Goal: Task Accomplishment & Management: Complete application form

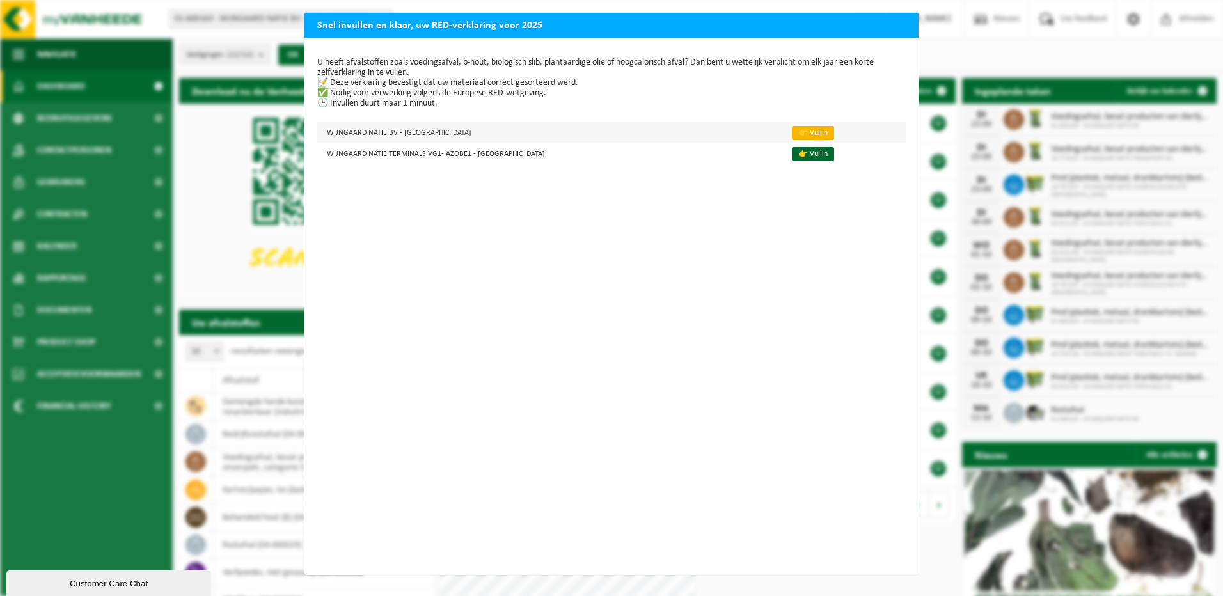
click at [792, 136] on link "👉 Vul in" at bounding box center [813, 133] width 42 height 14
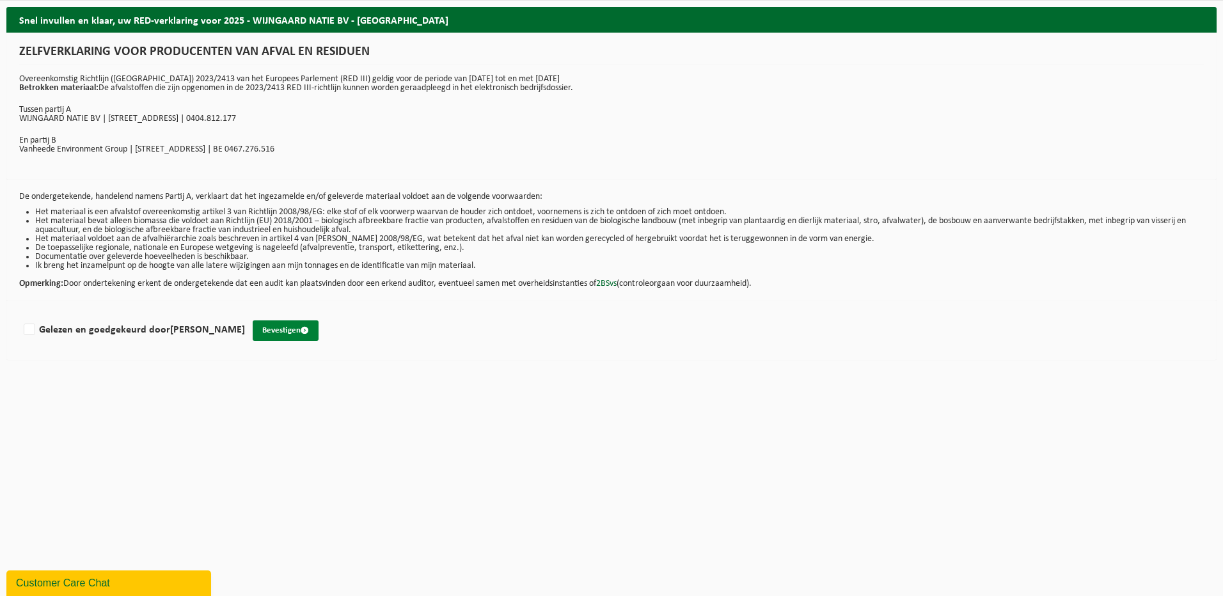
click at [279, 328] on button "Bevestigen" at bounding box center [286, 330] width 66 height 20
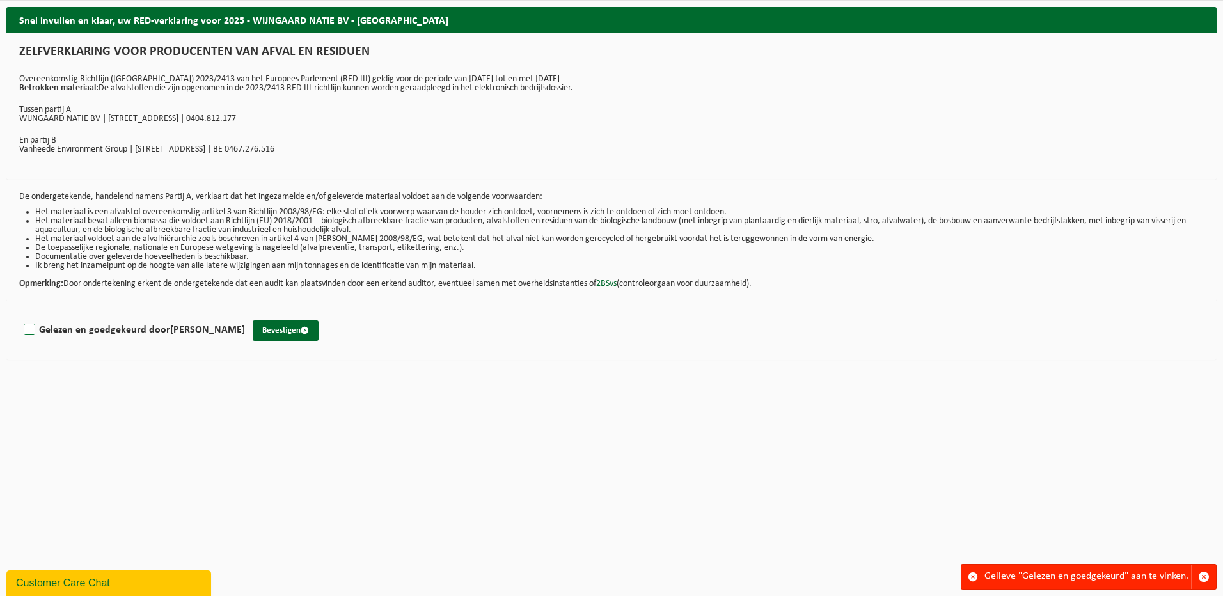
click at [43, 331] on label "Gelezen en goedgekeurd door [PERSON_NAME]" at bounding box center [133, 329] width 224 height 19
click at [290, 331] on button "Bevestigen" at bounding box center [286, 330] width 66 height 20
drag, startPoint x: 28, startPoint y: 327, endPoint x: 90, endPoint y: 331, distance: 62.1
click at [29, 327] on label "Gelezen en goedgekeurd door [PERSON_NAME]" at bounding box center [133, 329] width 224 height 19
click at [245, 314] on input "Gelezen en goedgekeurd door [PERSON_NAME]" at bounding box center [245, 313] width 1 height 1
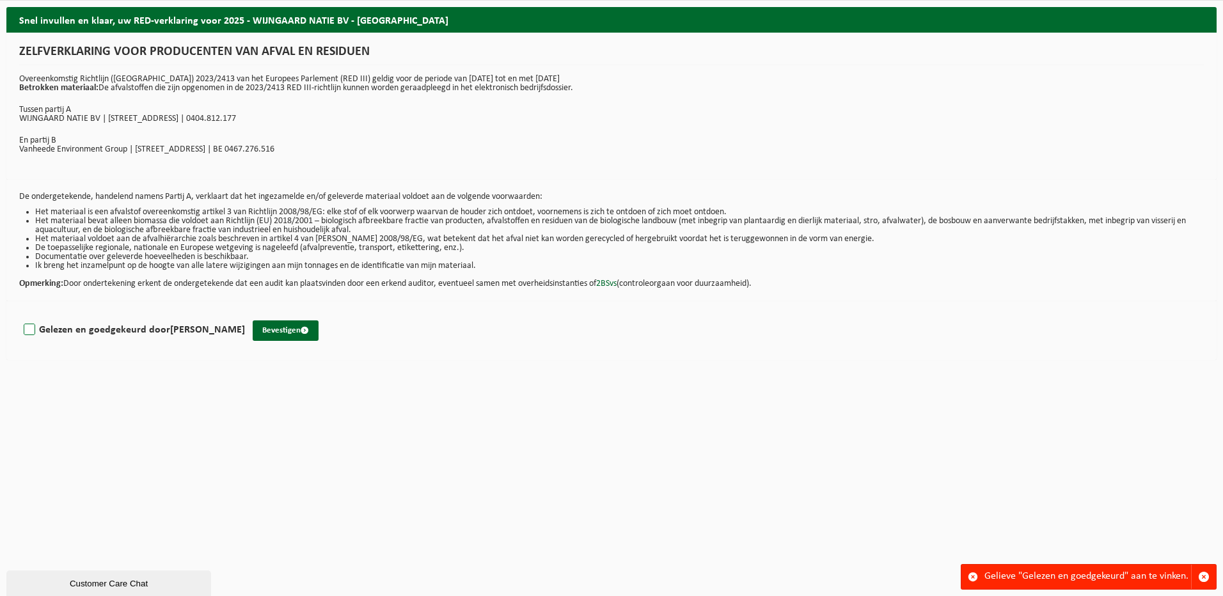
checkbox input "true"
click at [299, 330] on button "Bevestigen" at bounding box center [286, 330] width 66 height 20
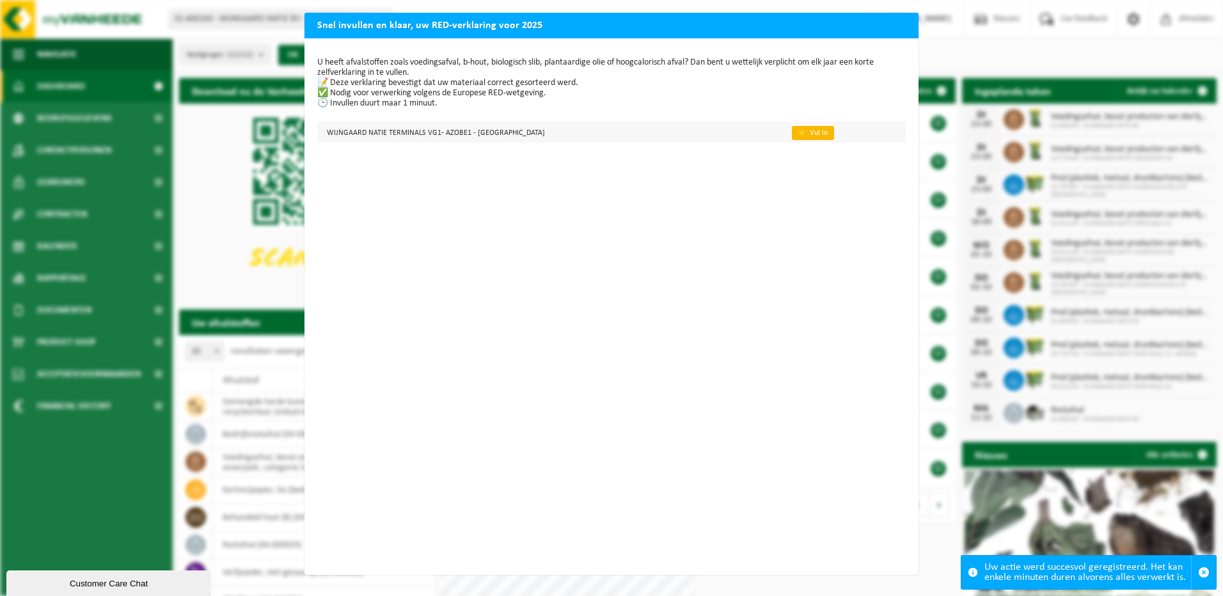
click at [792, 130] on link "👉 Vul in" at bounding box center [813, 133] width 42 height 14
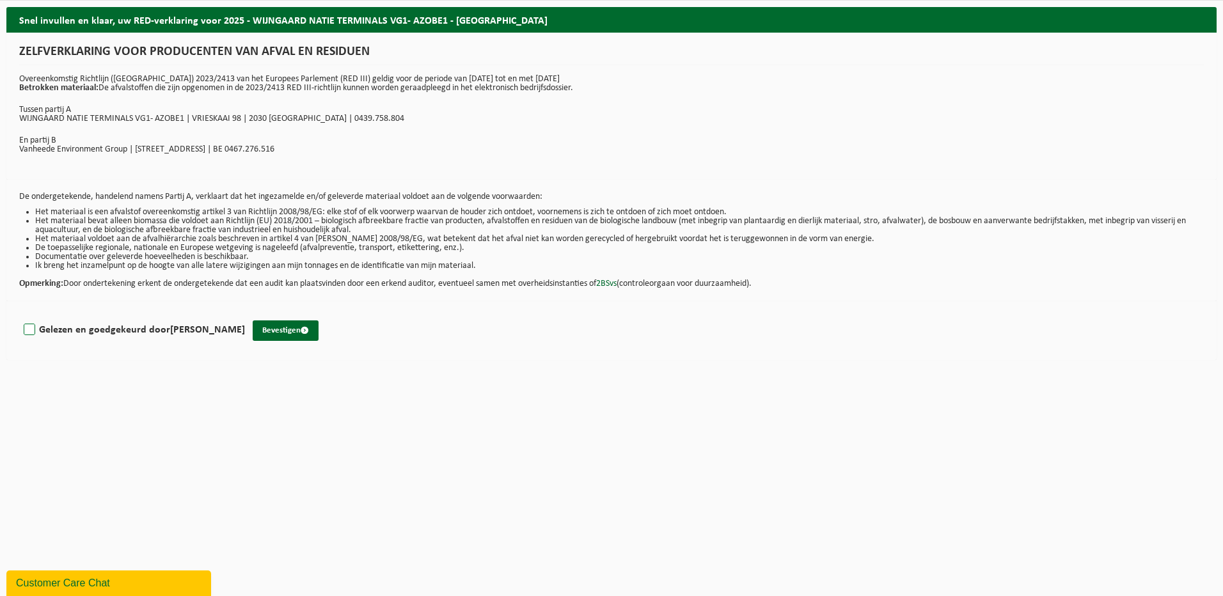
drag, startPoint x: 28, startPoint y: 327, endPoint x: 113, endPoint y: 331, distance: 84.5
click at [29, 327] on label "Gelezen en goedgekeurd door Karel de Beukelaar" at bounding box center [133, 329] width 224 height 19
click at [245, 314] on input "Gelezen en goedgekeurd door [PERSON_NAME]" at bounding box center [245, 313] width 1 height 1
checkbox input "true"
click at [290, 331] on button "Bevestigen" at bounding box center [286, 330] width 66 height 20
